Goal: Task Accomplishment & Management: Manage account settings

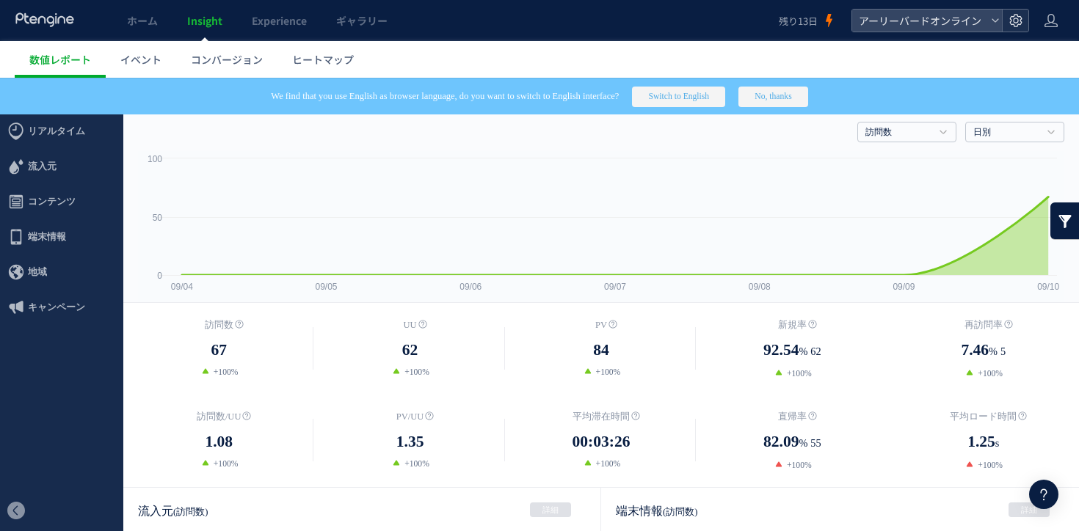
click at [1006, 20] on div at bounding box center [1015, 21] width 26 height 22
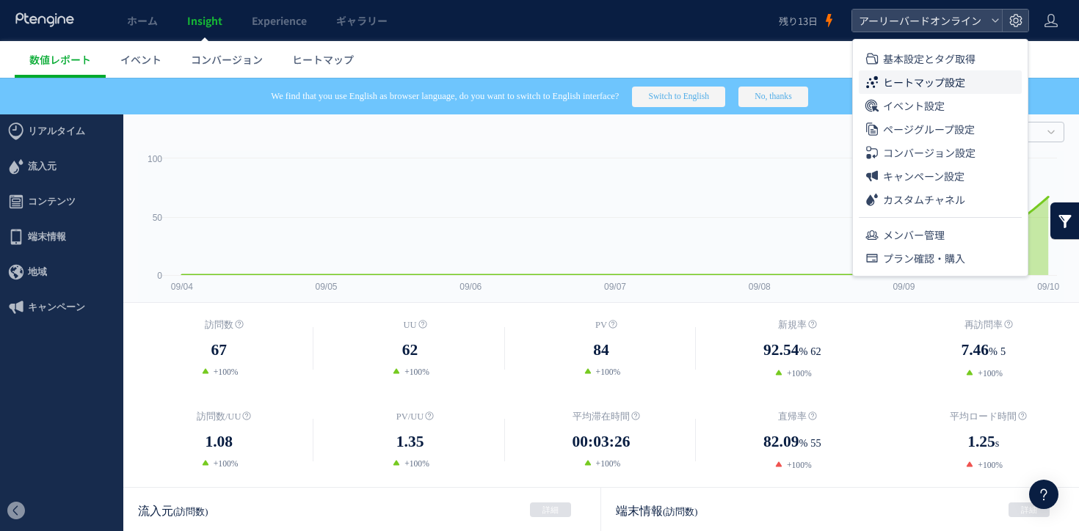
click at [920, 71] on span "ヒートマップ設定" at bounding box center [924, 81] width 82 height 23
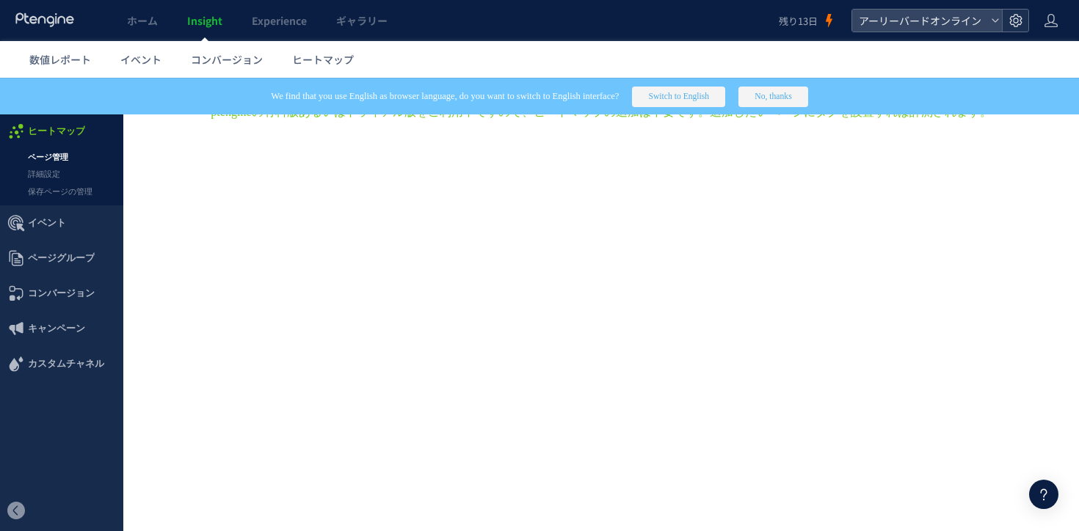
click at [1014, 26] on use at bounding box center [1015, 20] width 12 height 12
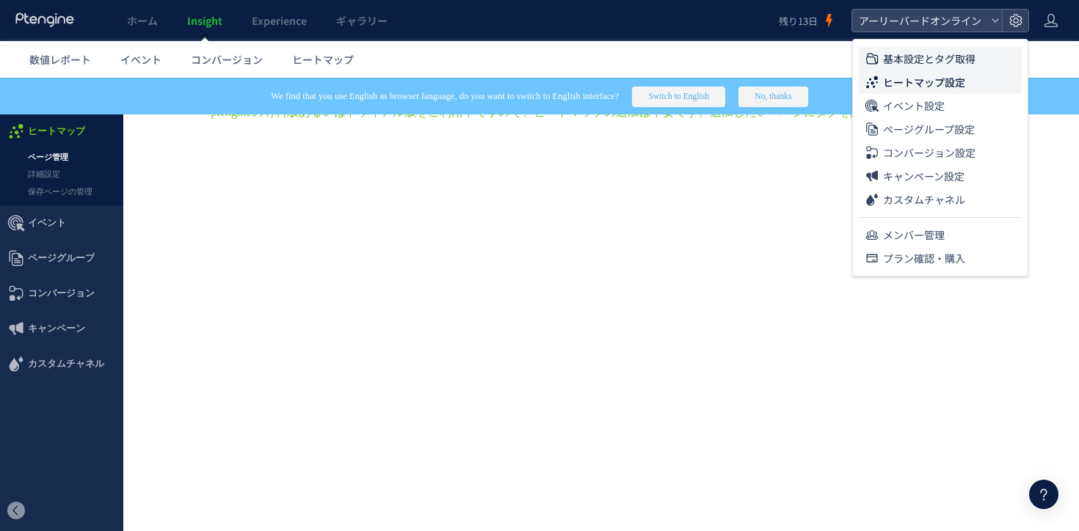
click at [944, 68] on span "基本設定とタグ取得" at bounding box center [929, 58] width 92 height 23
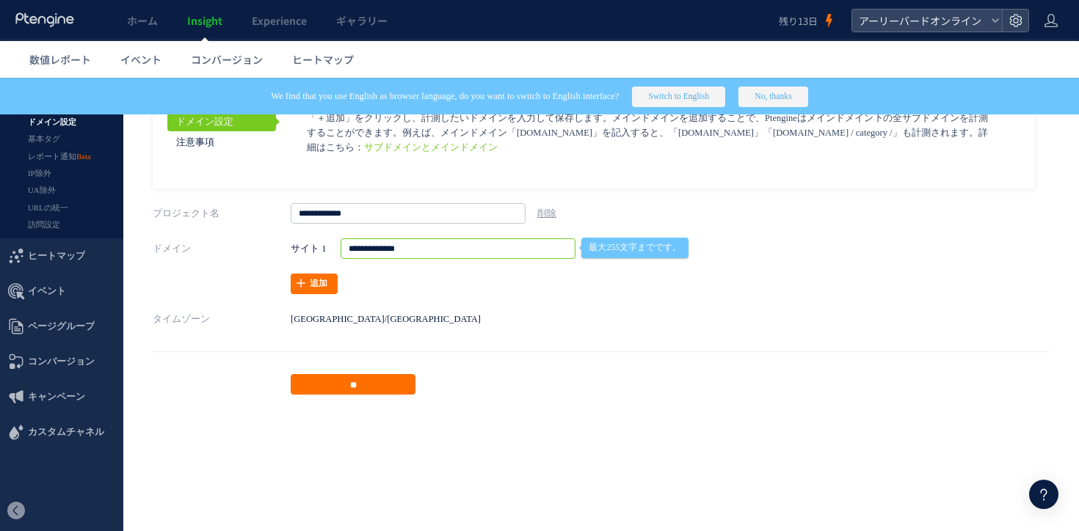
drag, startPoint x: 481, startPoint y: 252, endPoint x: 229, endPoint y: 252, distance: 252.4
click at [229, 252] on div "**********" at bounding box center [601, 267] width 897 height 56
